Goal: Navigation & Orientation: Find specific page/section

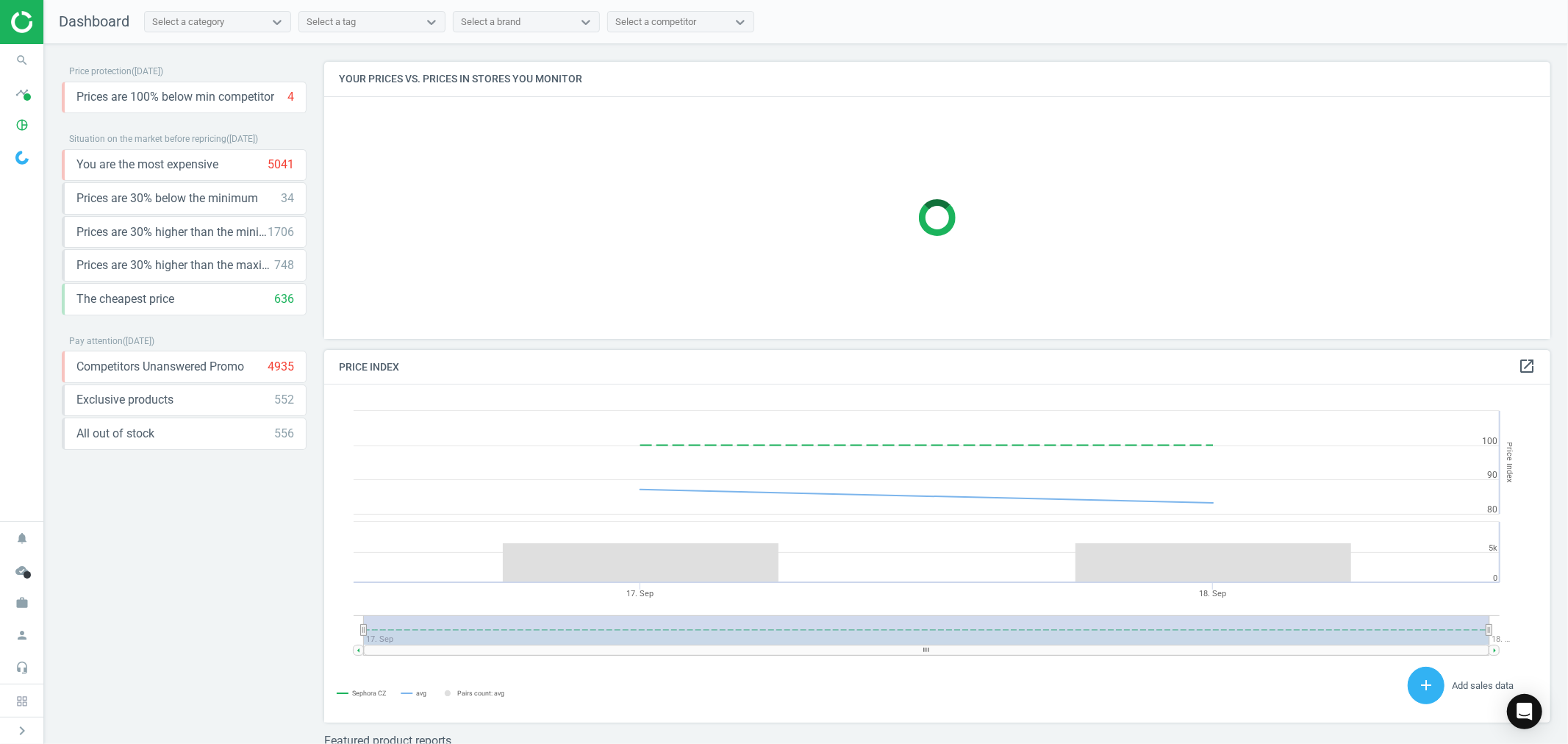
scroll to position [364, 1239]
click at [18, 596] on icon "work" at bounding box center [22, 603] width 28 height 28
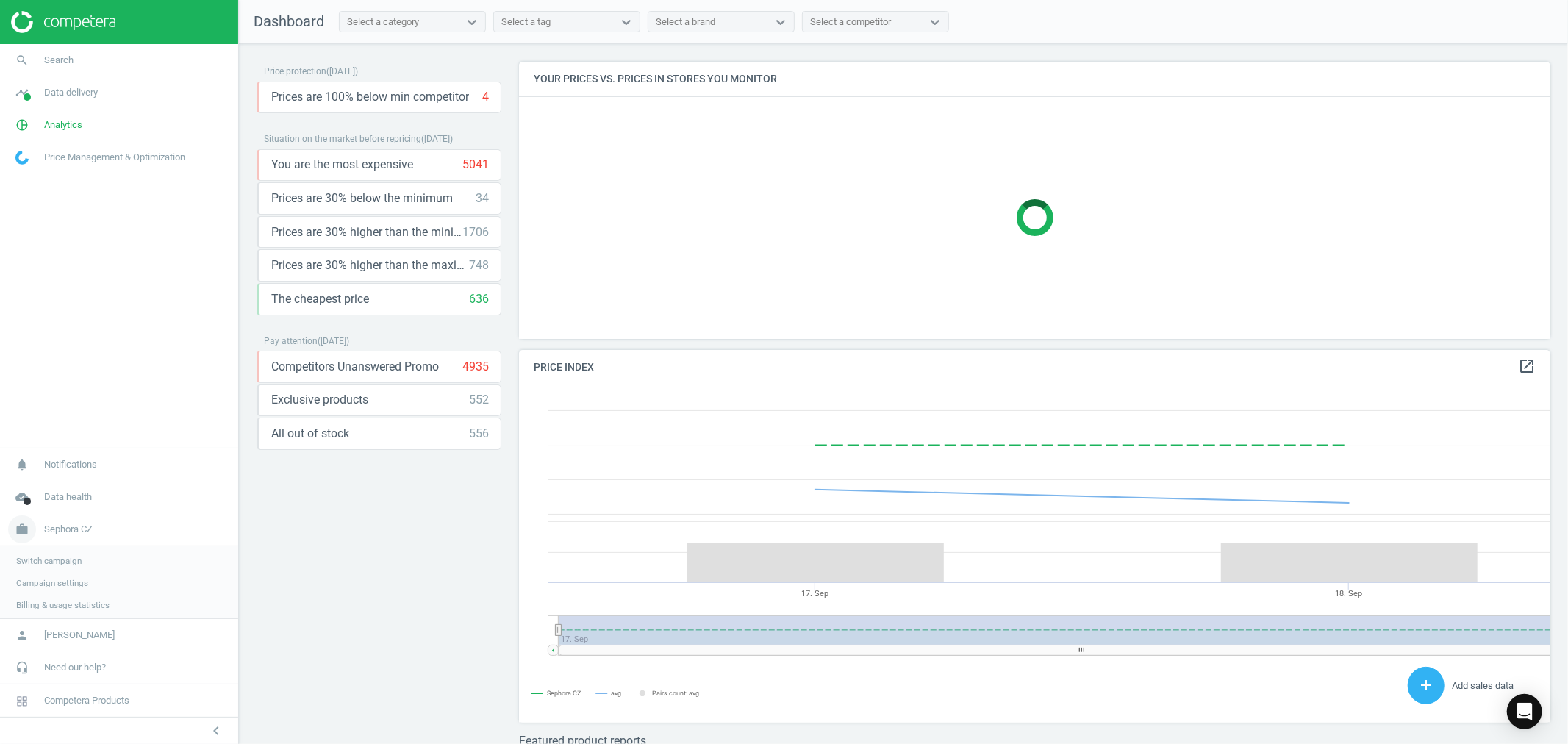
scroll to position [8, 8]
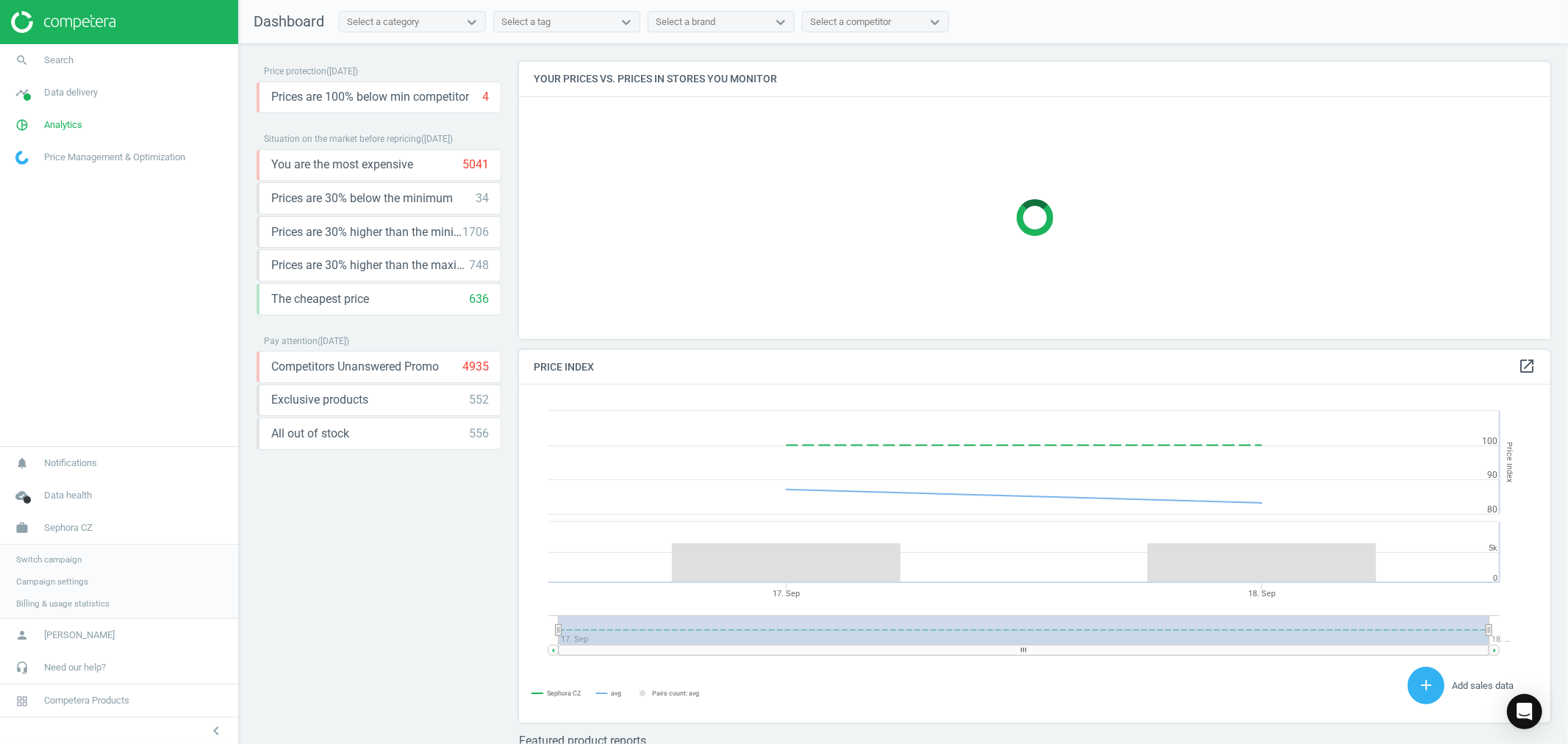
click at [68, 551] on link "Switch campaign" at bounding box center [119, 559] width 239 height 22
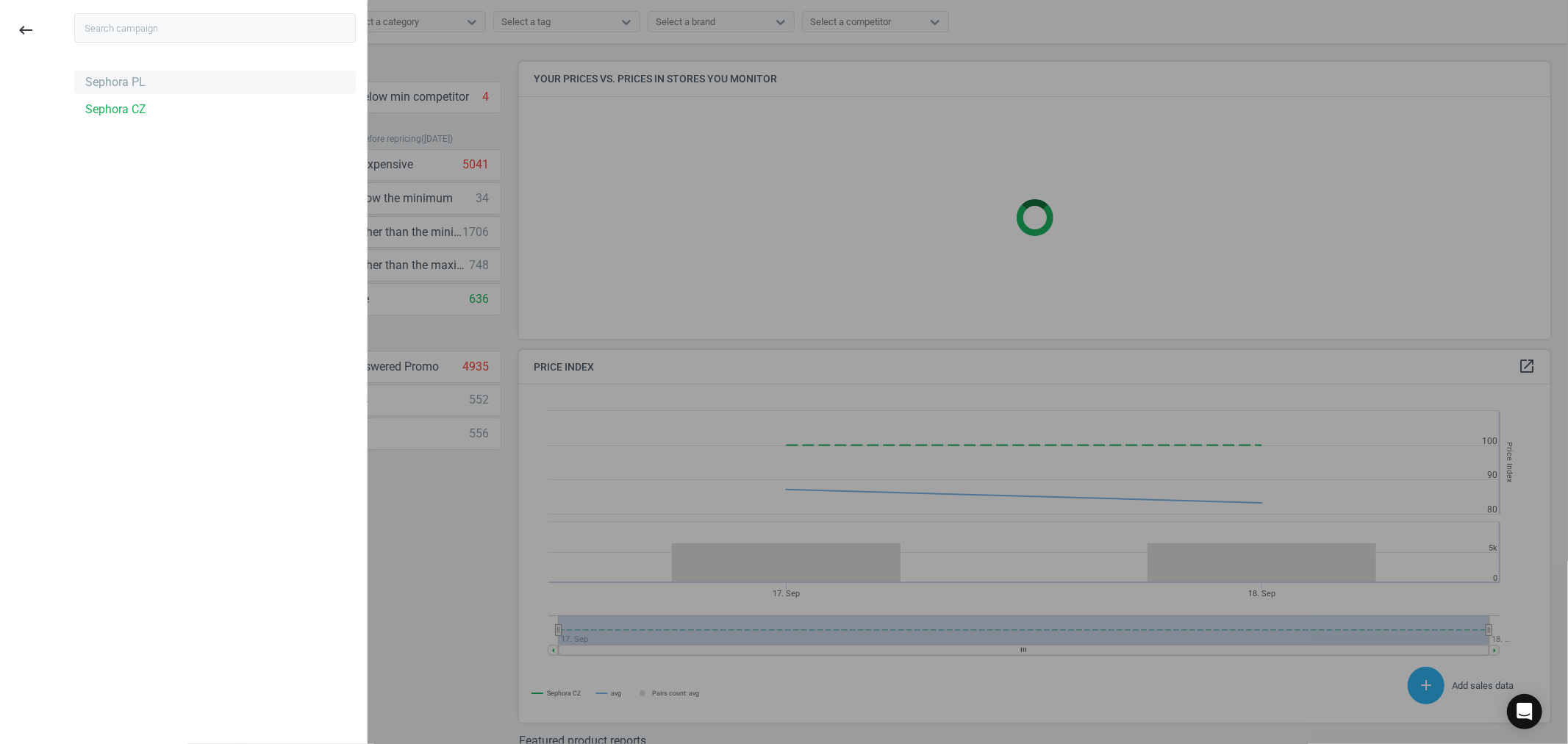
click at [134, 79] on div "Sephora PL" at bounding box center [115, 82] width 60 height 16
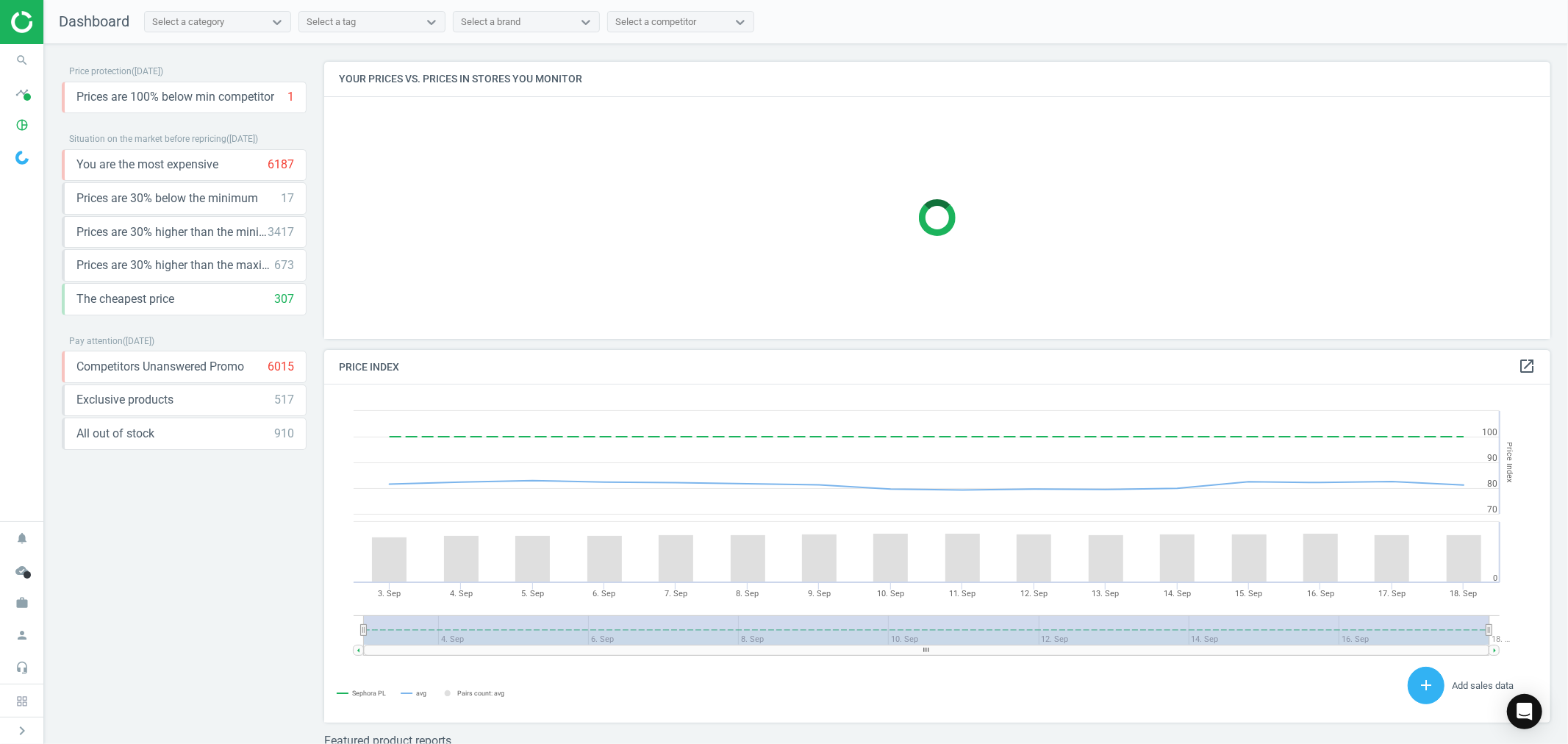
scroll to position [364, 1239]
click at [717, 23] on div "Select a competitor" at bounding box center [668, 22] width 119 height 19
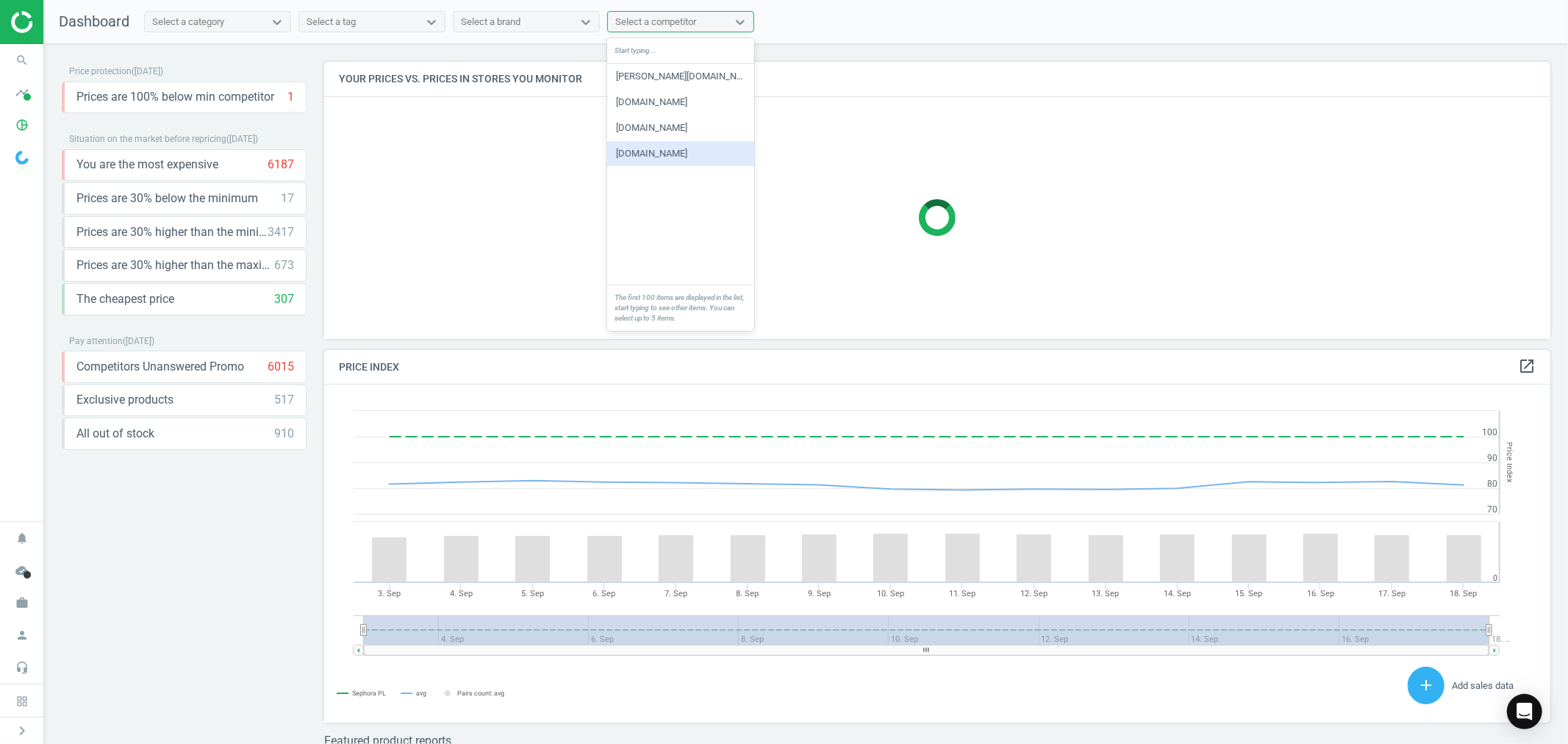
click at [662, 157] on div "[DOMAIN_NAME]" at bounding box center [680, 153] width 147 height 25
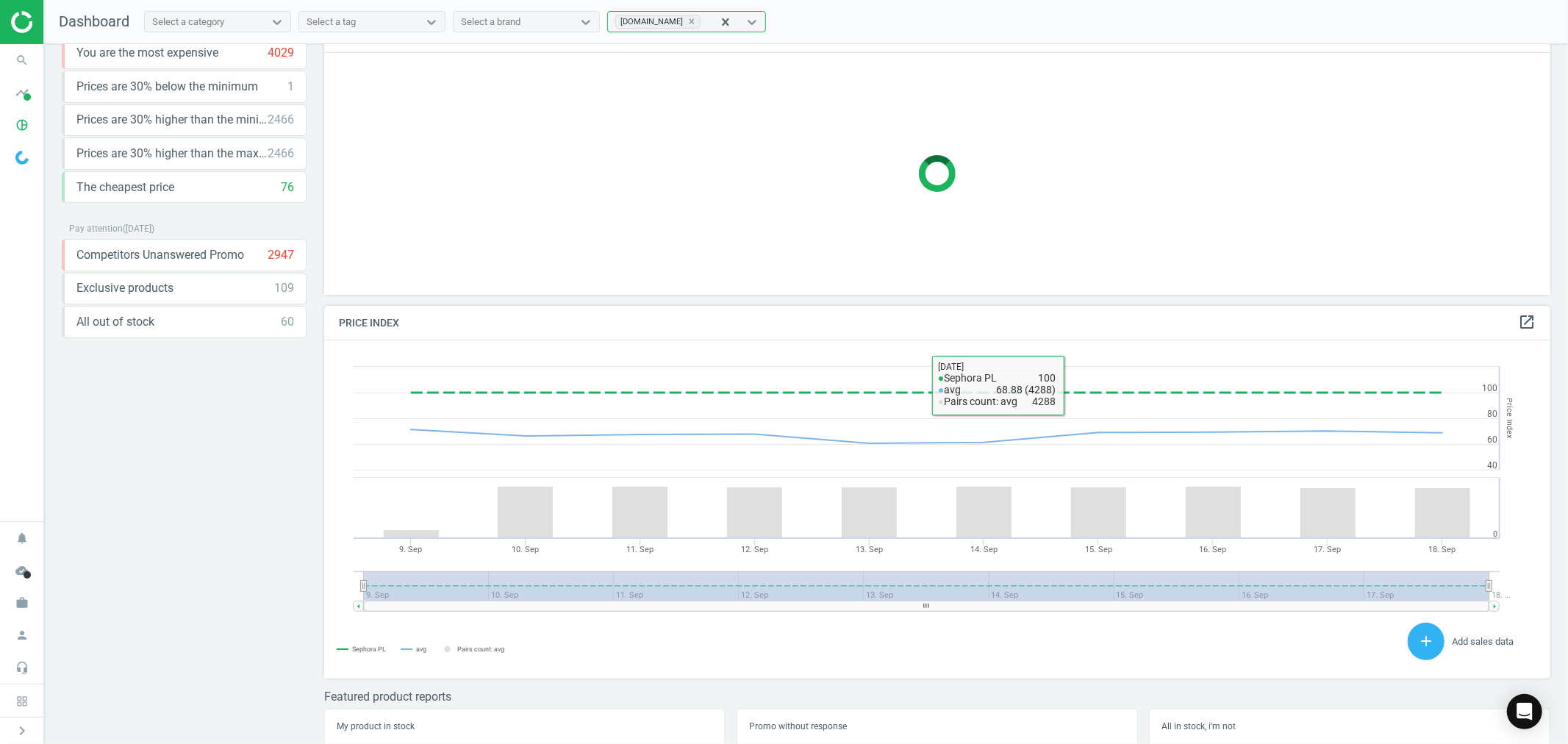
scroll to position [0, 0]
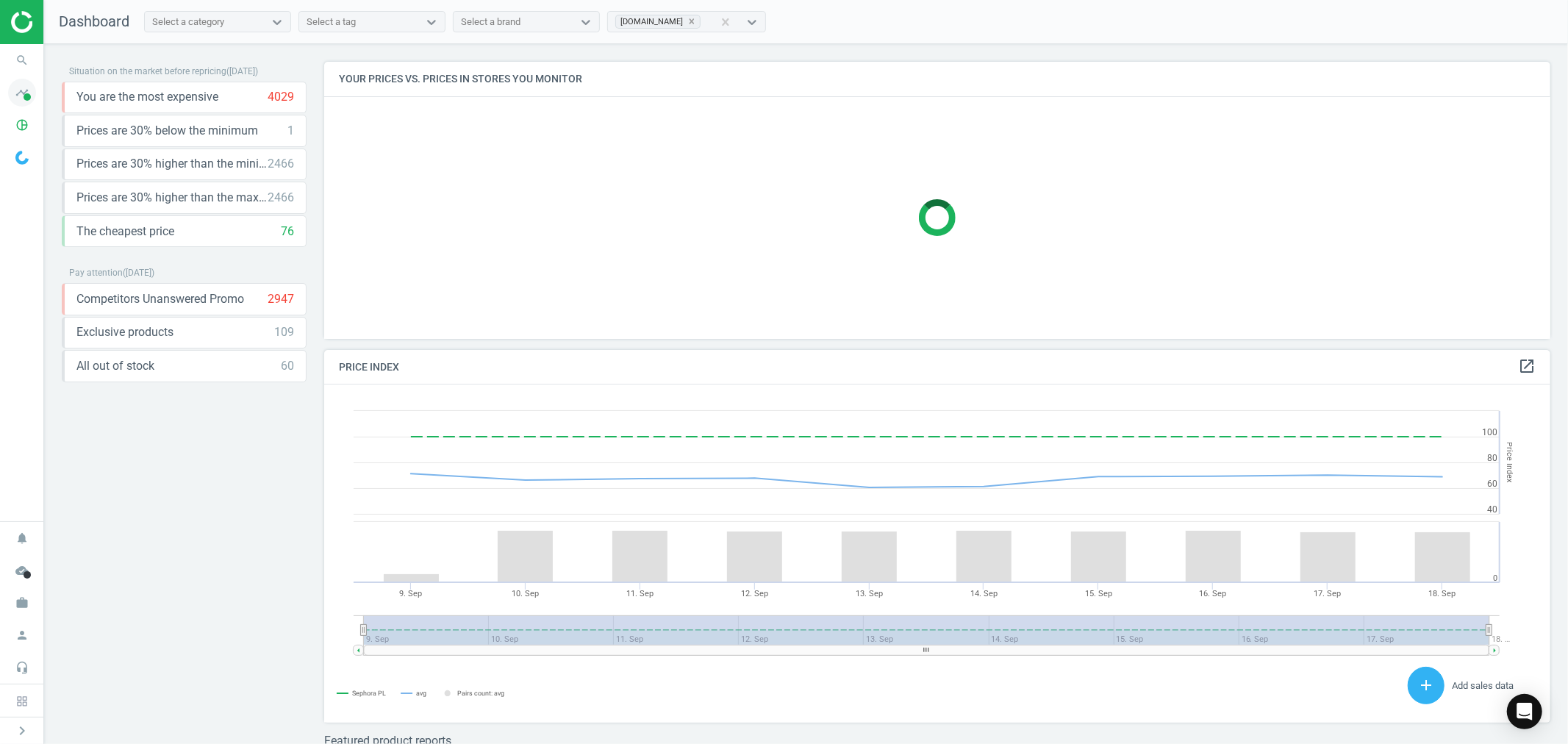
click at [19, 96] on icon "timeline" at bounding box center [22, 92] width 28 height 28
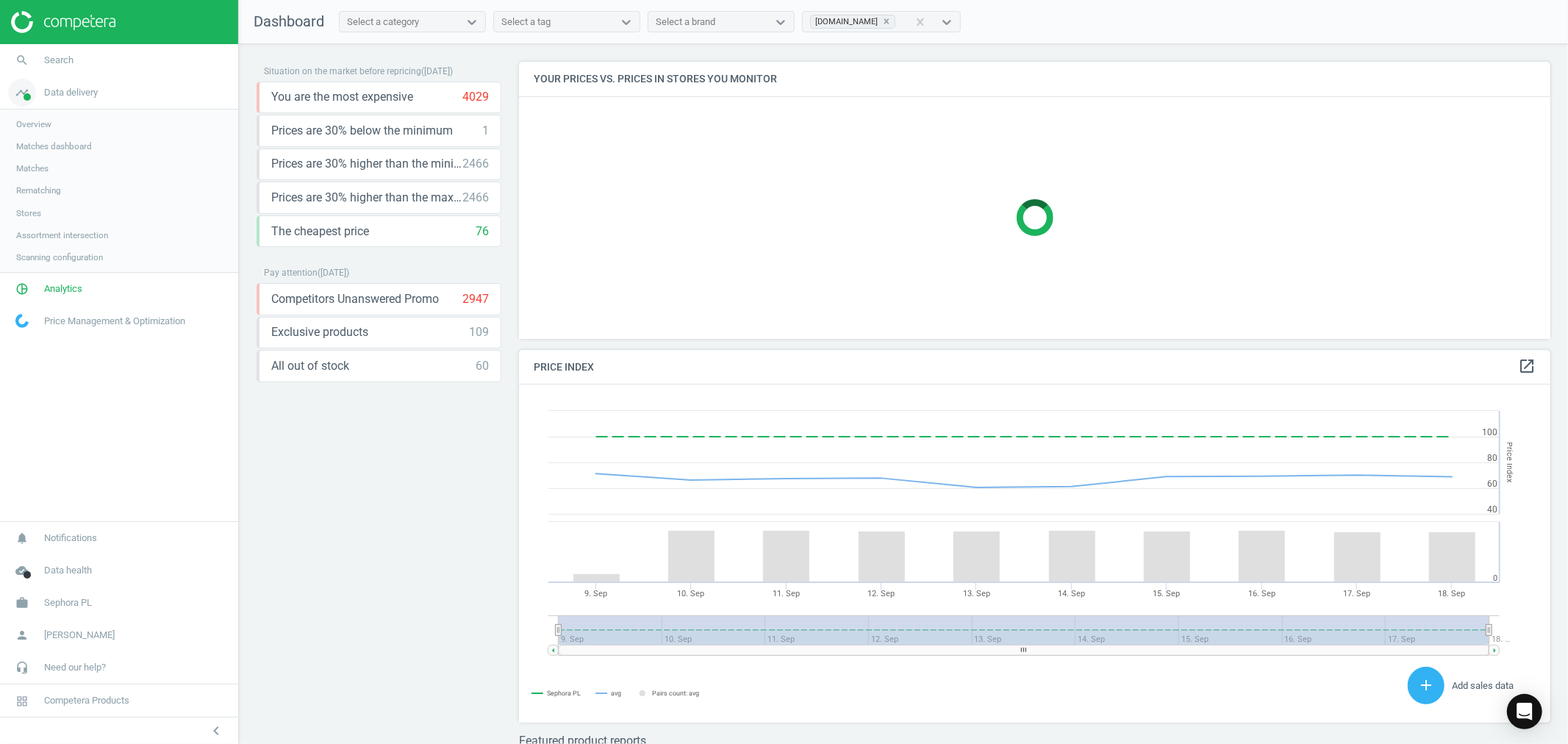
scroll to position [8, 8]
click at [74, 144] on span "Matches dashboard" at bounding box center [54, 146] width 76 height 12
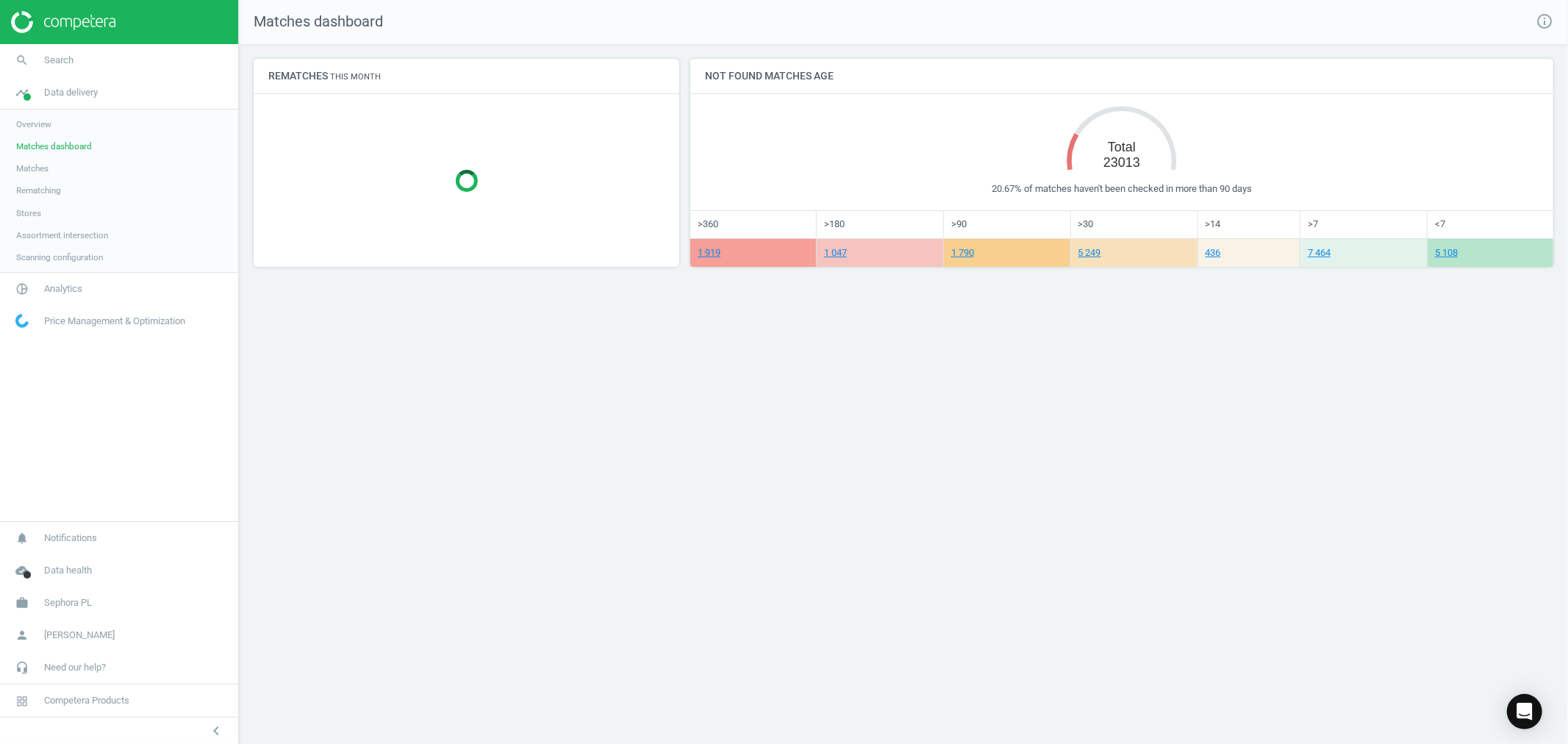
click at [69, 126] on link "Overview" at bounding box center [119, 124] width 239 height 22
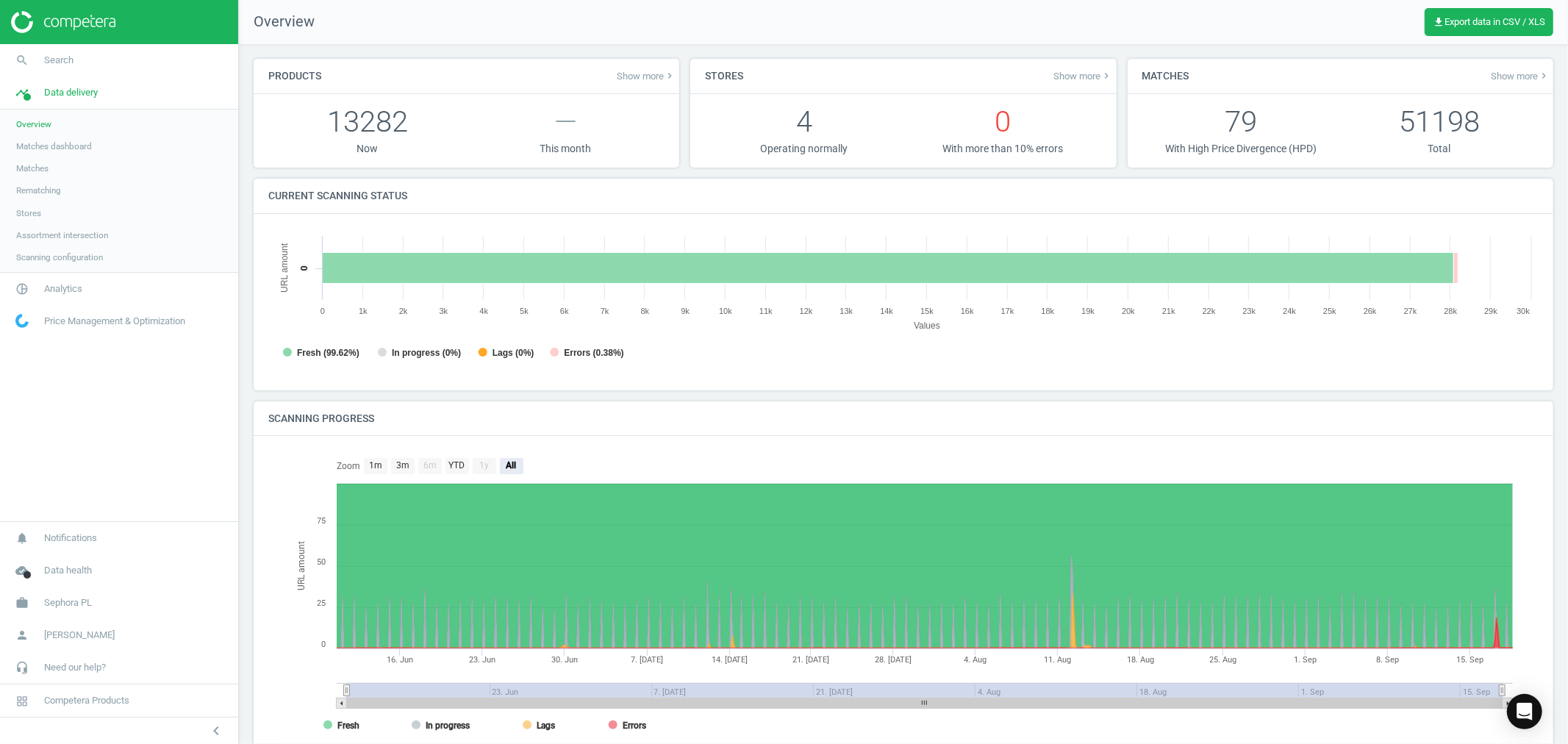
scroll to position [8, 7]
click at [32, 212] on span "Stores" at bounding box center [28, 213] width 25 height 12
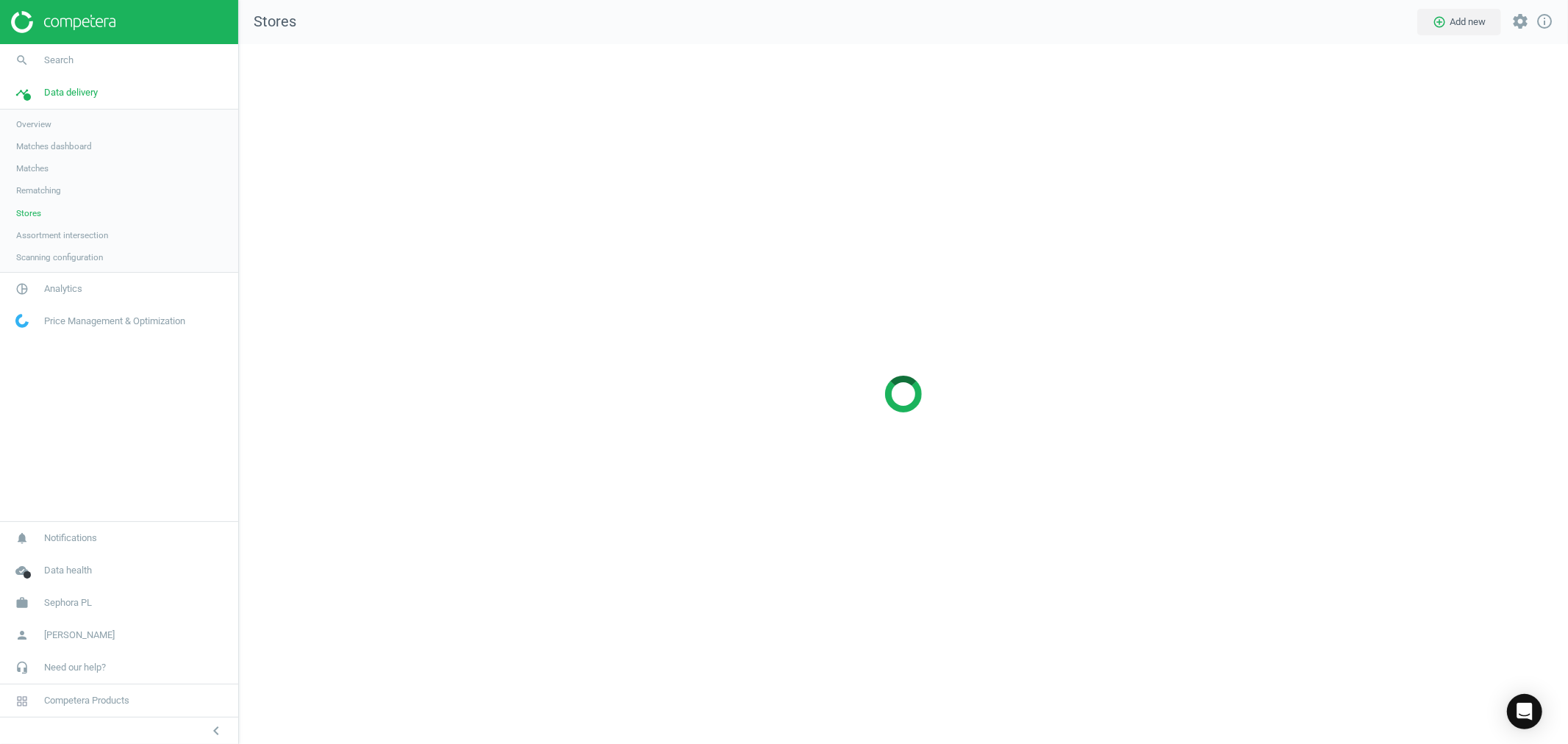
scroll to position [726, 1355]
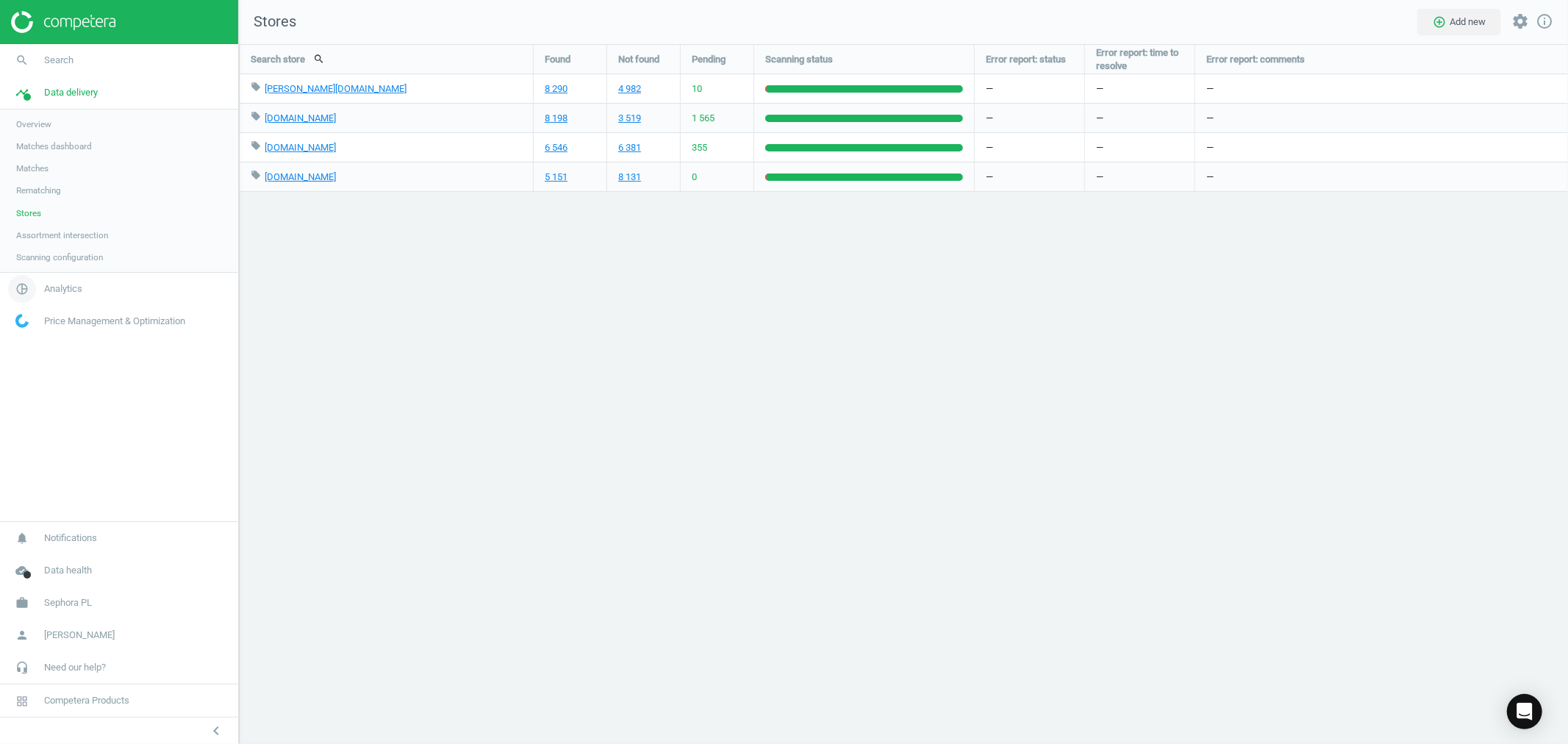
click at [72, 285] on span "Analytics" at bounding box center [63, 288] width 39 height 13
click at [50, 153] on span "Overview" at bounding box center [34, 157] width 35 height 12
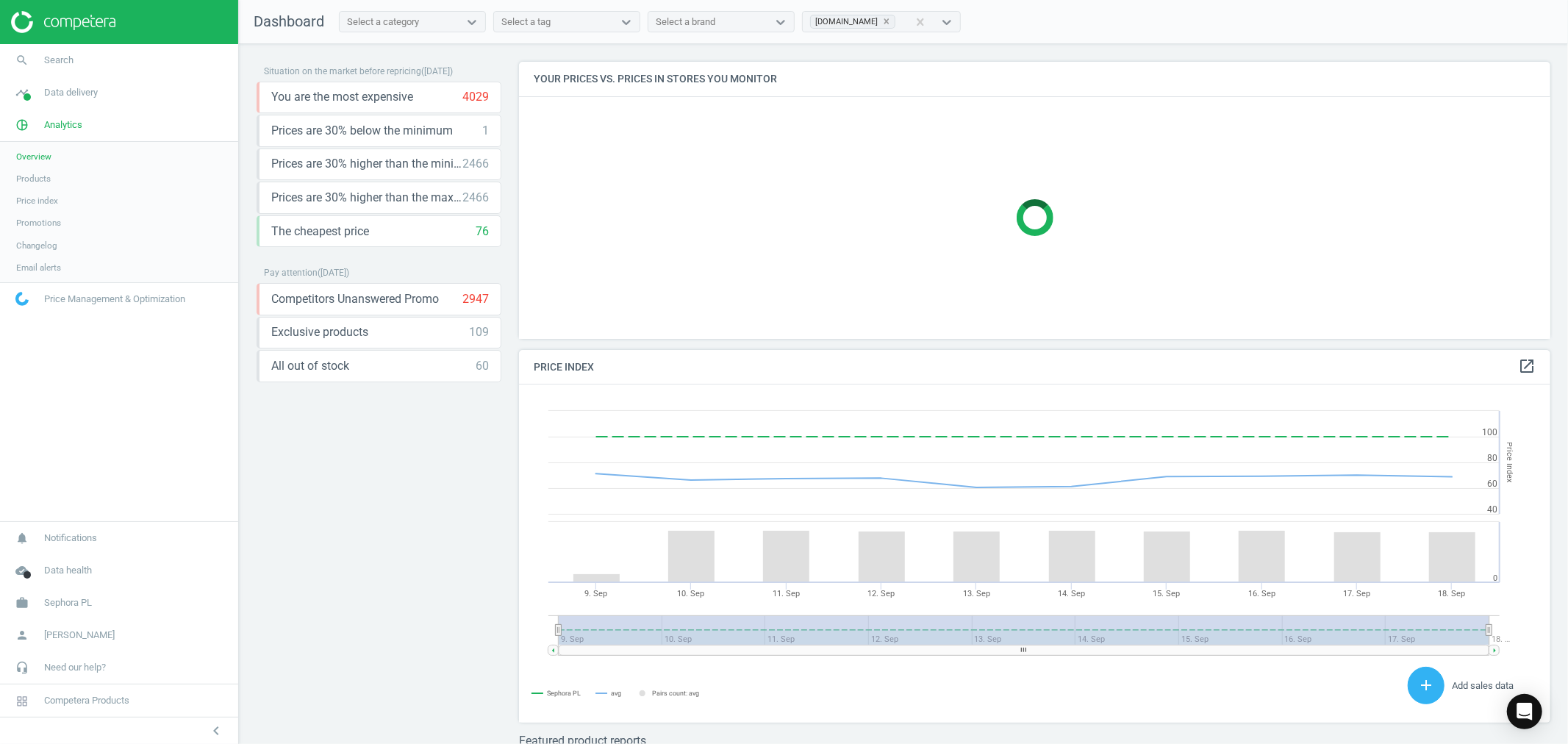
scroll to position [364, 1045]
